Goal: Task Accomplishment & Management: Complete application form

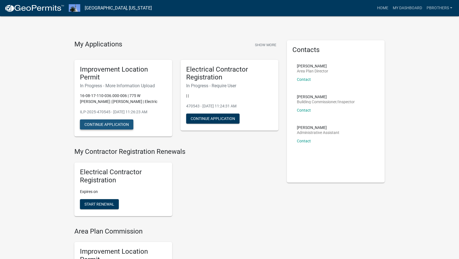
click at [91, 127] on button "Continue Application" at bounding box center [106, 124] width 53 height 10
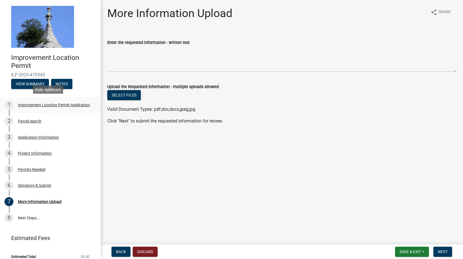
drag, startPoint x: 39, startPoint y: 112, endPoint x: 41, endPoint y: 110, distance: 3.0
click at [40, 112] on link "1 Improvement Location Permit Application" at bounding box center [50, 105] width 101 height 16
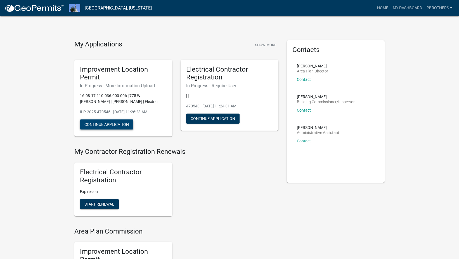
click at [86, 121] on button "Continue Application" at bounding box center [106, 124] width 53 height 10
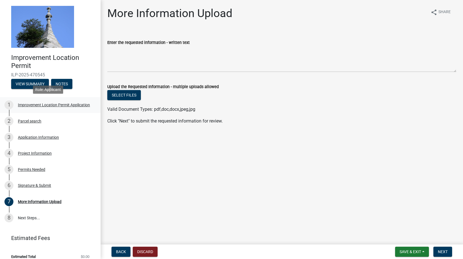
click at [44, 104] on div "Improvement Location Permit Application" at bounding box center [54, 105] width 72 height 4
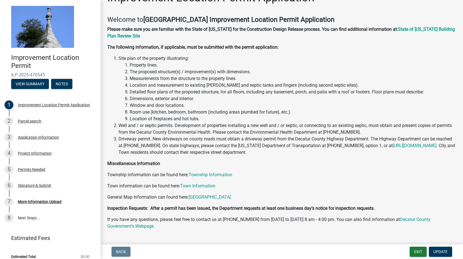
scroll to position [29, 0]
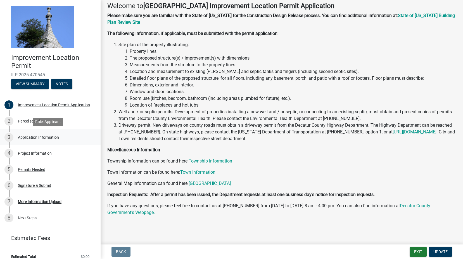
click at [35, 130] on link "3 Application Information" at bounding box center [50, 137] width 101 height 16
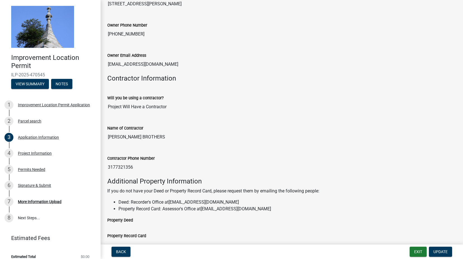
scroll to position [251, 0]
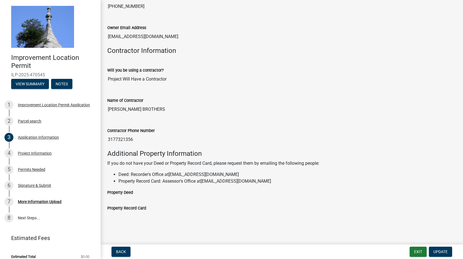
click at [261, 179] on link "assessor@decaturcounty.in.gov" at bounding box center [236, 180] width 70 height 5
click at [260, 176] on li "Deed: Recorder's Office at recorder@decaturcounty.in.gov" at bounding box center [288, 174] width 338 height 7
click at [38, 159] on link "4 Project Information" at bounding box center [50, 153] width 101 height 16
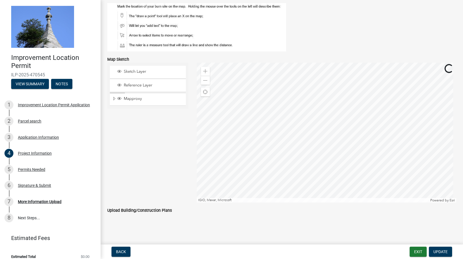
scroll to position [437, 0]
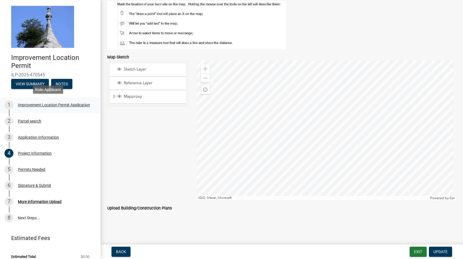
click at [47, 107] on div "Improvement Location Permit Application" at bounding box center [54, 105] width 72 height 4
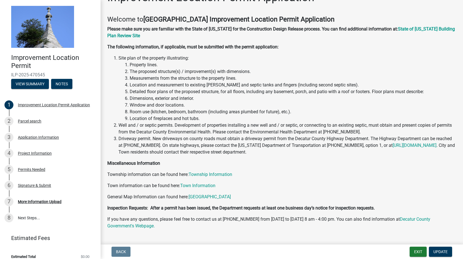
scroll to position [29, 0]
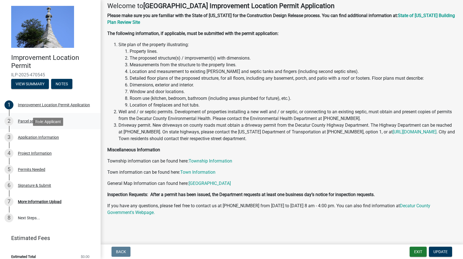
drag, startPoint x: 35, startPoint y: 138, endPoint x: 37, endPoint y: 129, distance: 9.2
click at [35, 138] on div "Application Information" at bounding box center [38, 137] width 41 height 4
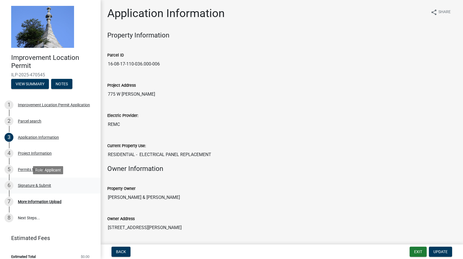
click at [54, 189] on div "6 Signature & Submit" at bounding box center [47, 185] width 87 height 9
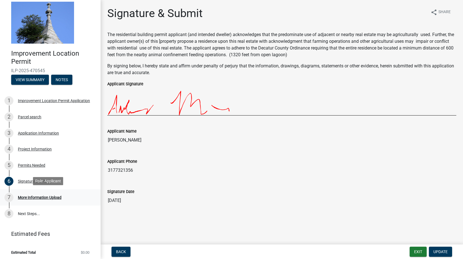
scroll to position [6, 0]
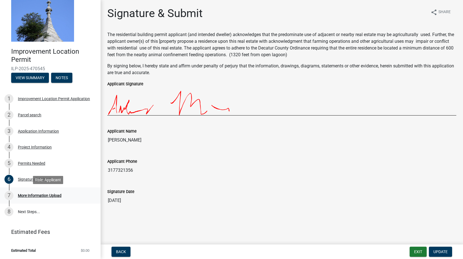
click at [40, 199] on div "7 More Information Upload" at bounding box center [47, 195] width 87 height 9
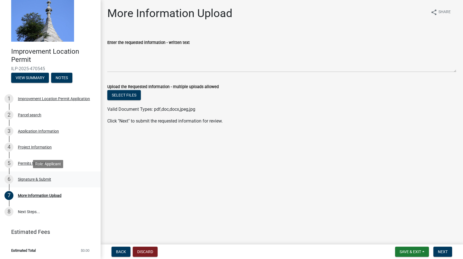
click at [40, 184] on div "6 Signature & Submit" at bounding box center [47, 179] width 87 height 9
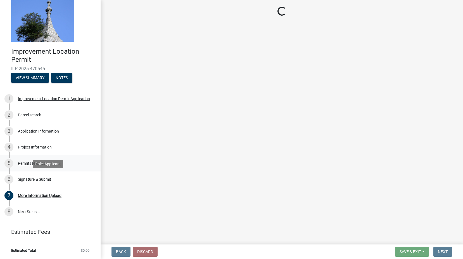
click at [34, 169] on link "5 Permits Needed" at bounding box center [50, 163] width 101 height 16
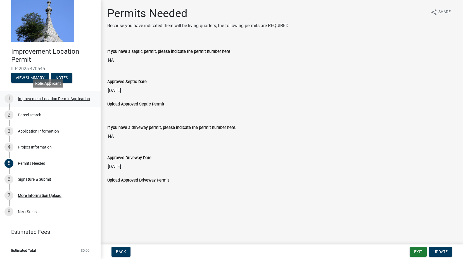
click at [53, 91] on link "1 Improvement Location Permit Application" at bounding box center [50, 99] width 101 height 16
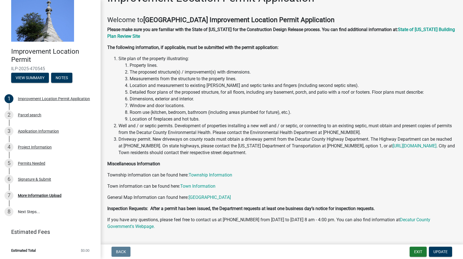
scroll to position [29, 0]
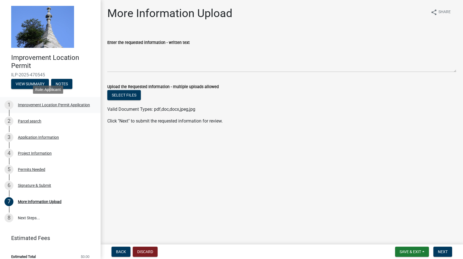
click at [51, 103] on div "Improvement Location Permit Application" at bounding box center [54, 105] width 72 height 4
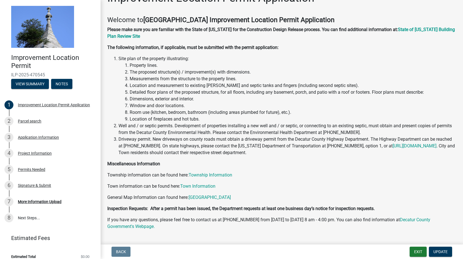
scroll to position [29, 0]
